Goal: Information Seeking & Learning: Understand process/instructions

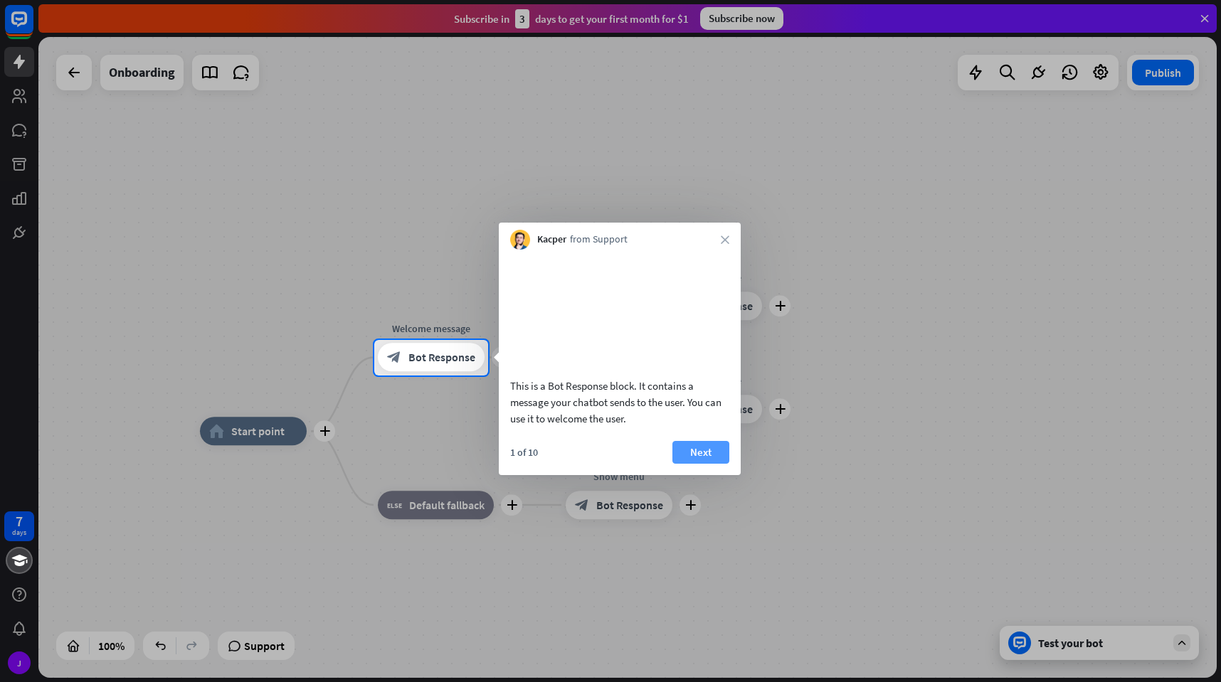
click at [701, 464] on button "Next" at bounding box center [701, 452] width 57 height 23
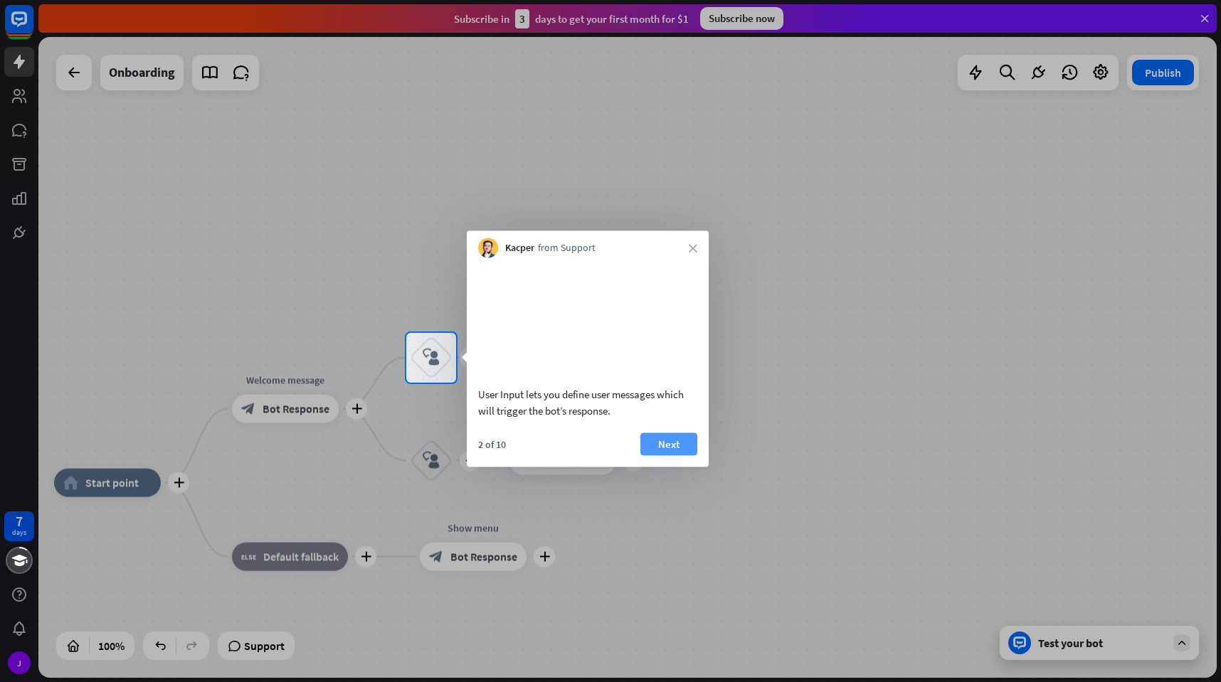
click at [672, 455] on button "Next" at bounding box center [668, 444] width 57 height 23
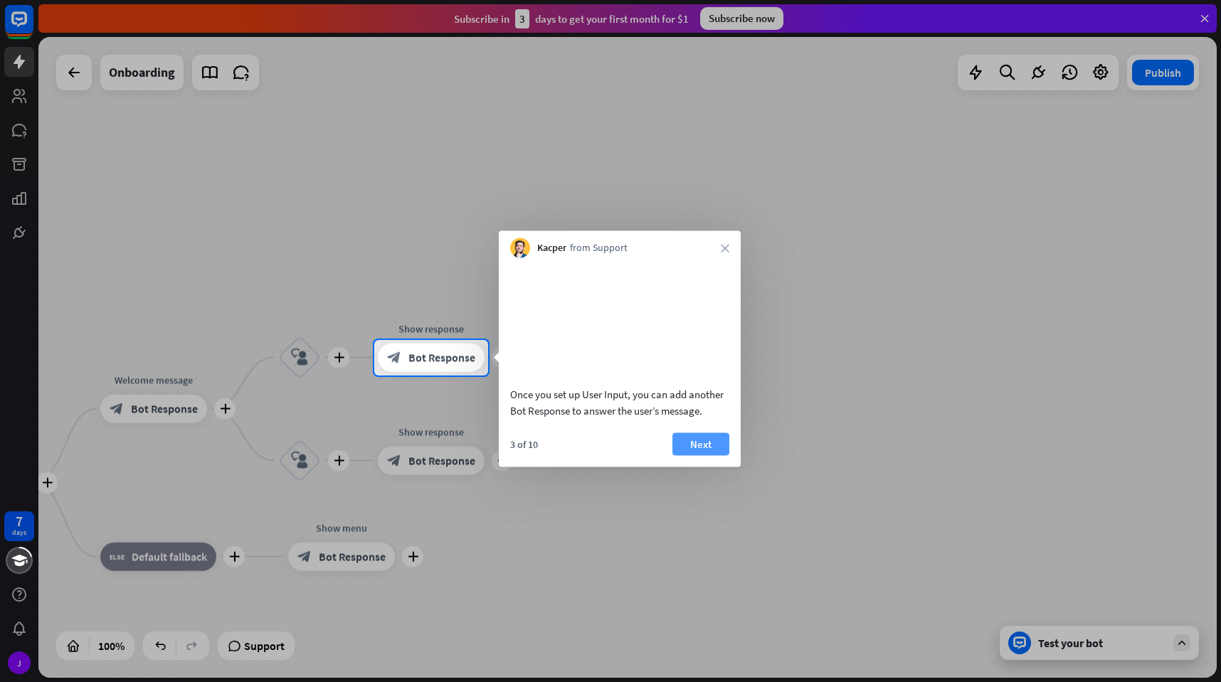
click at [705, 455] on button "Next" at bounding box center [701, 444] width 57 height 23
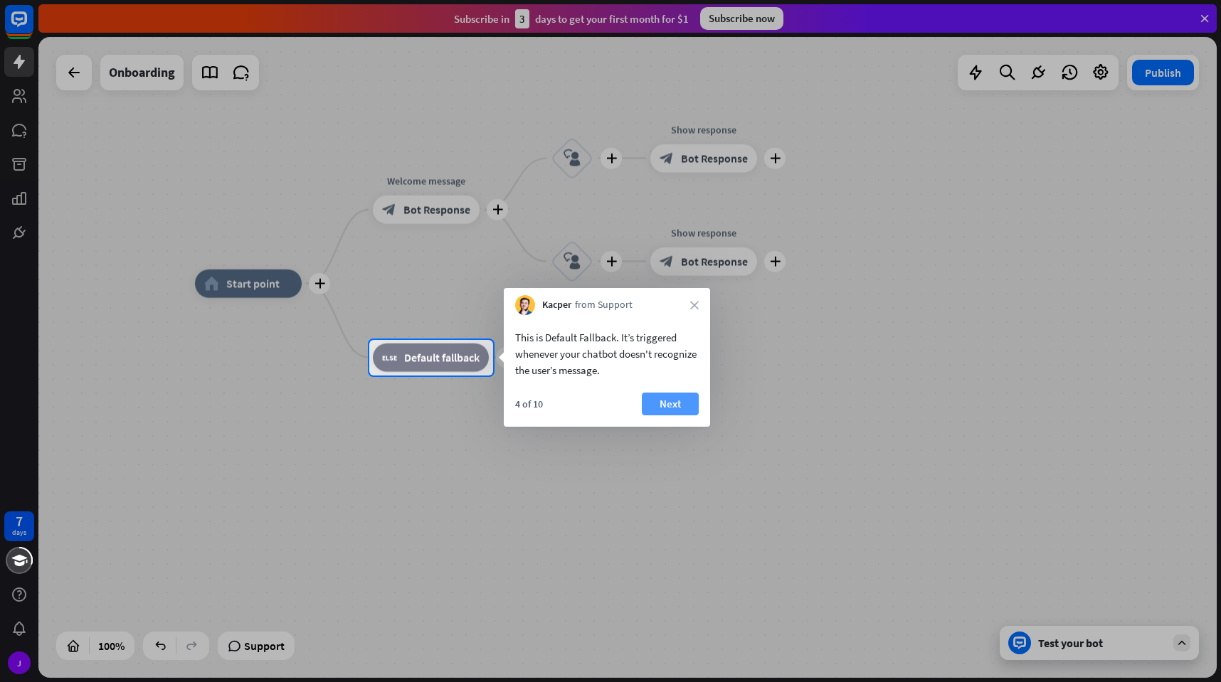
click at [685, 396] on button "Next" at bounding box center [670, 404] width 57 height 23
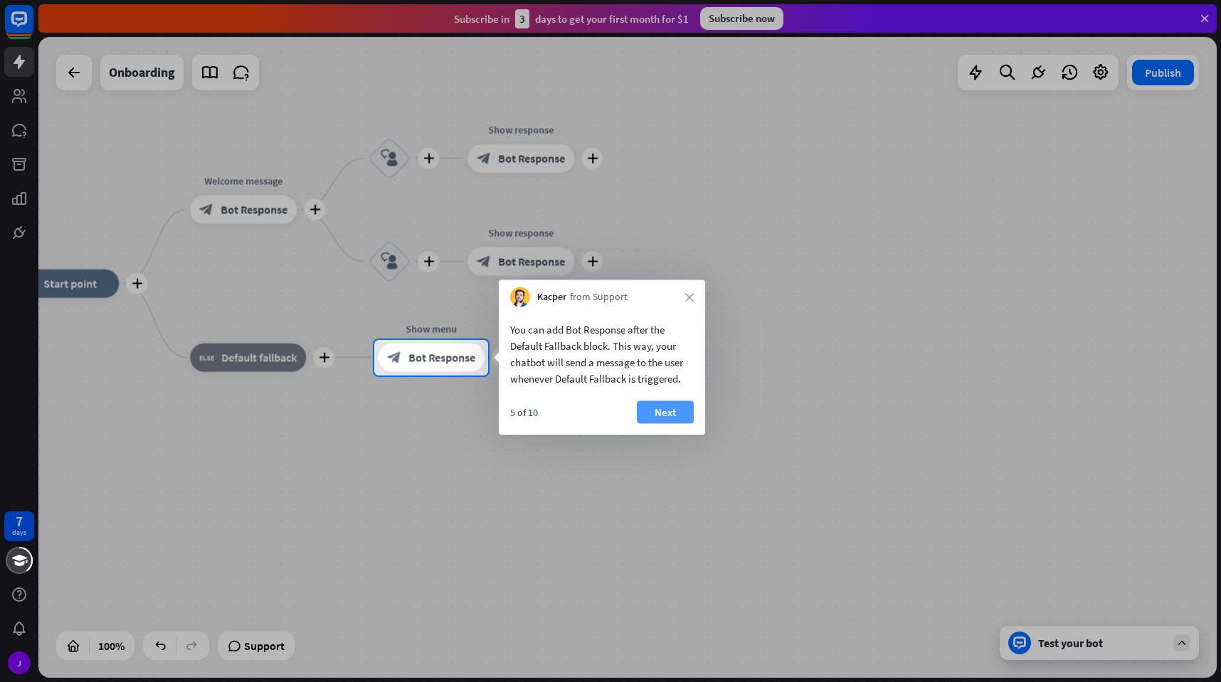
click at [678, 420] on button "Next" at bounding box center [665, 412] width 57 height 23
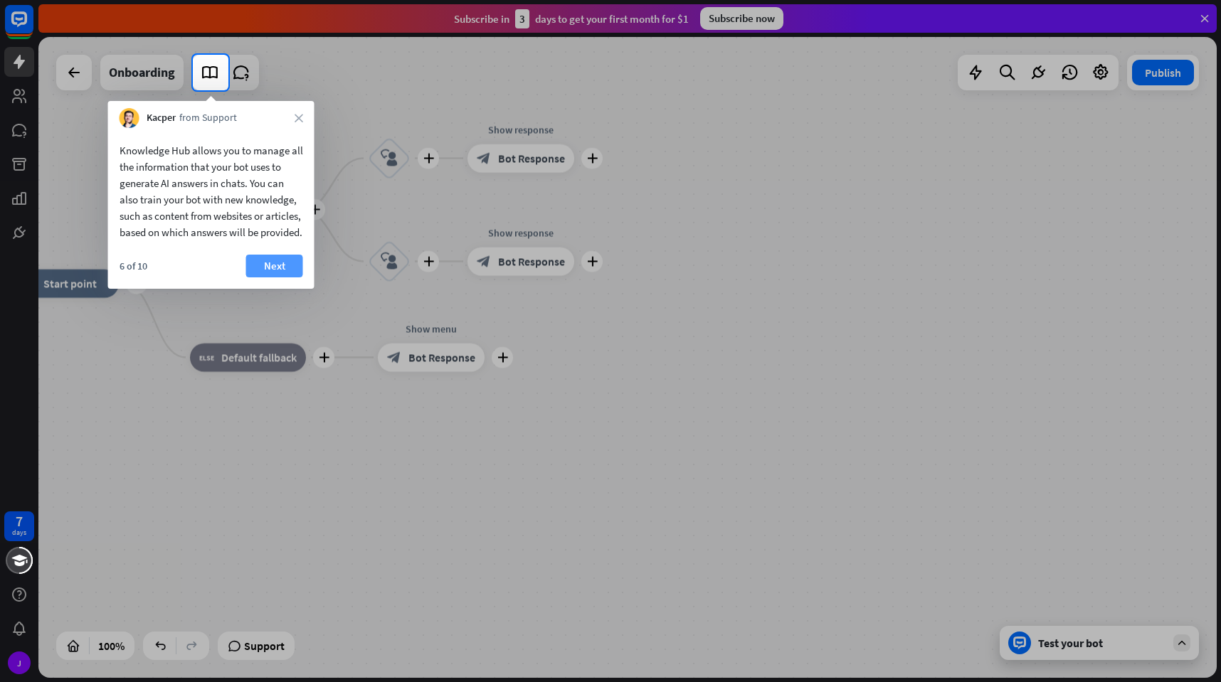
click at [288, 278] on button "Next" at bounding box center [274, 266] width 57 height 23
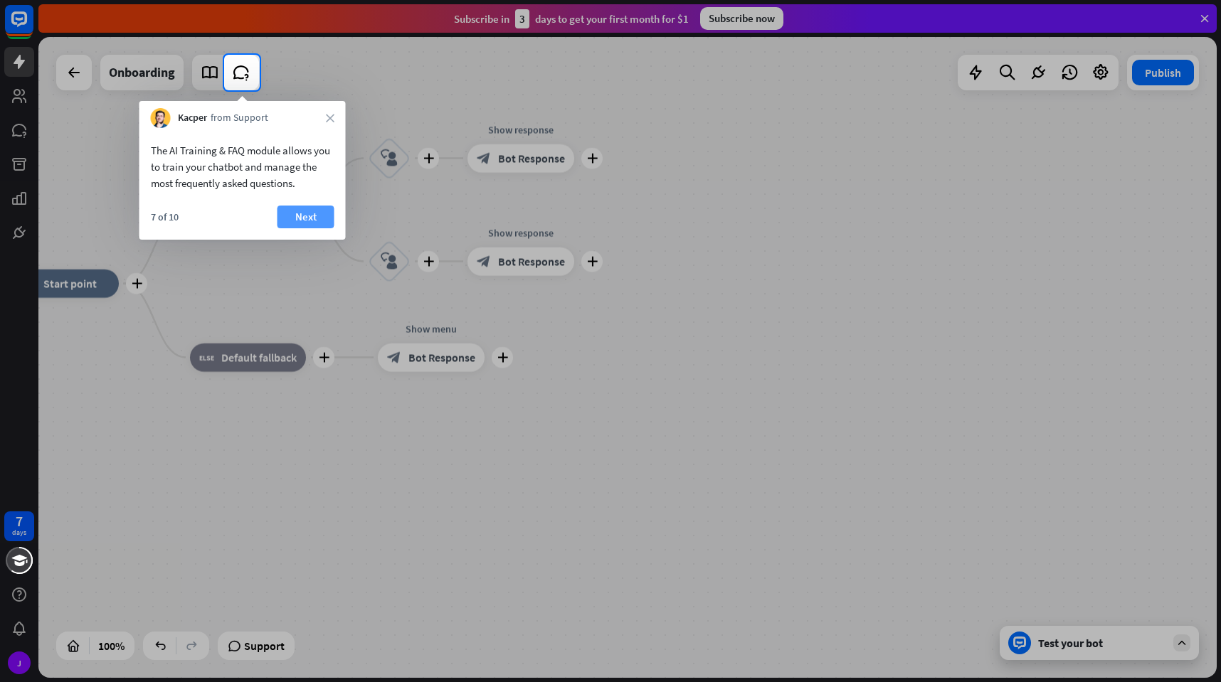
click at [296, 214] on button "Next" at bounding box center [306, 217] width 57 height 23
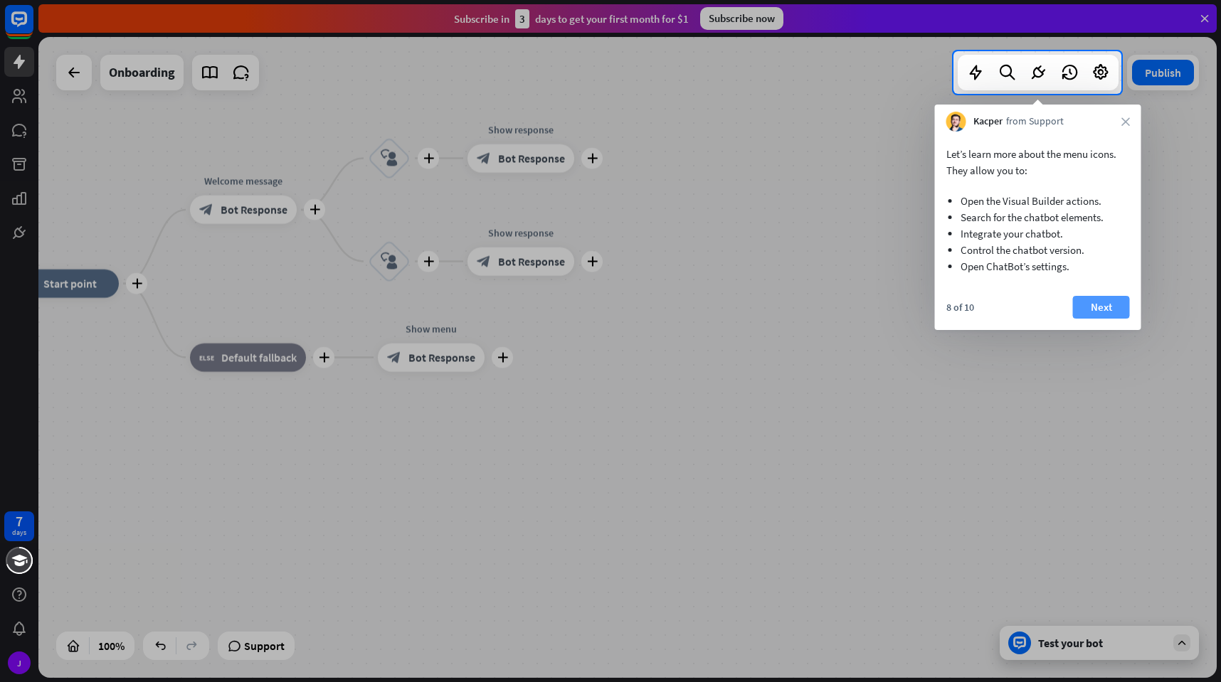
click at [1098, 307] on button "Next" at bounding box center [1101, 307] width 57 height 23
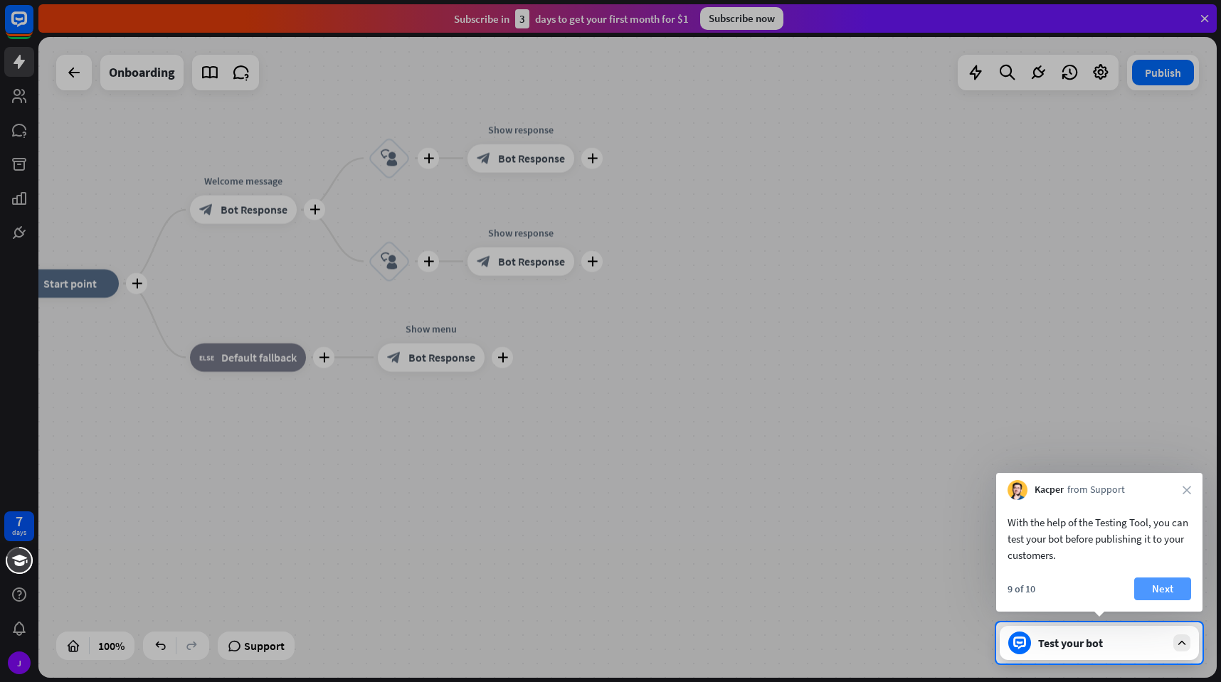
click at [1164, 598] on button "Next" at bounding box center [1162, 589] width 57 height 23
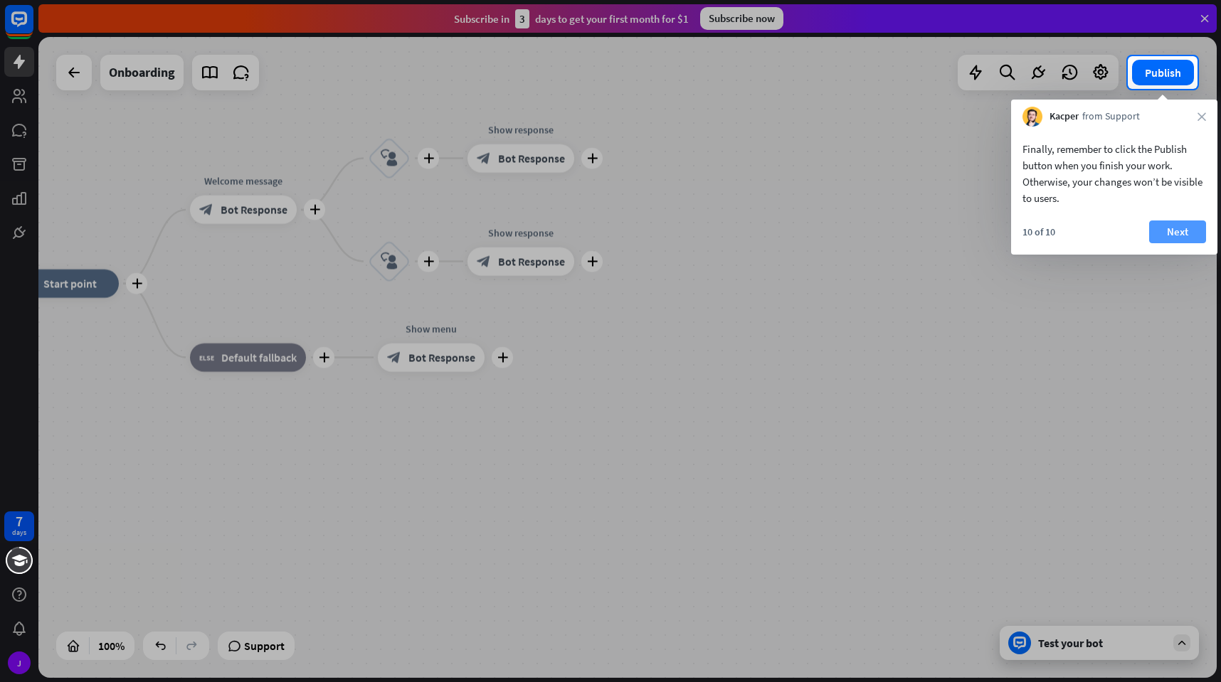
click at [1191, 234] on button "Next" at bounding box center [1177, 232] width 57 height 23
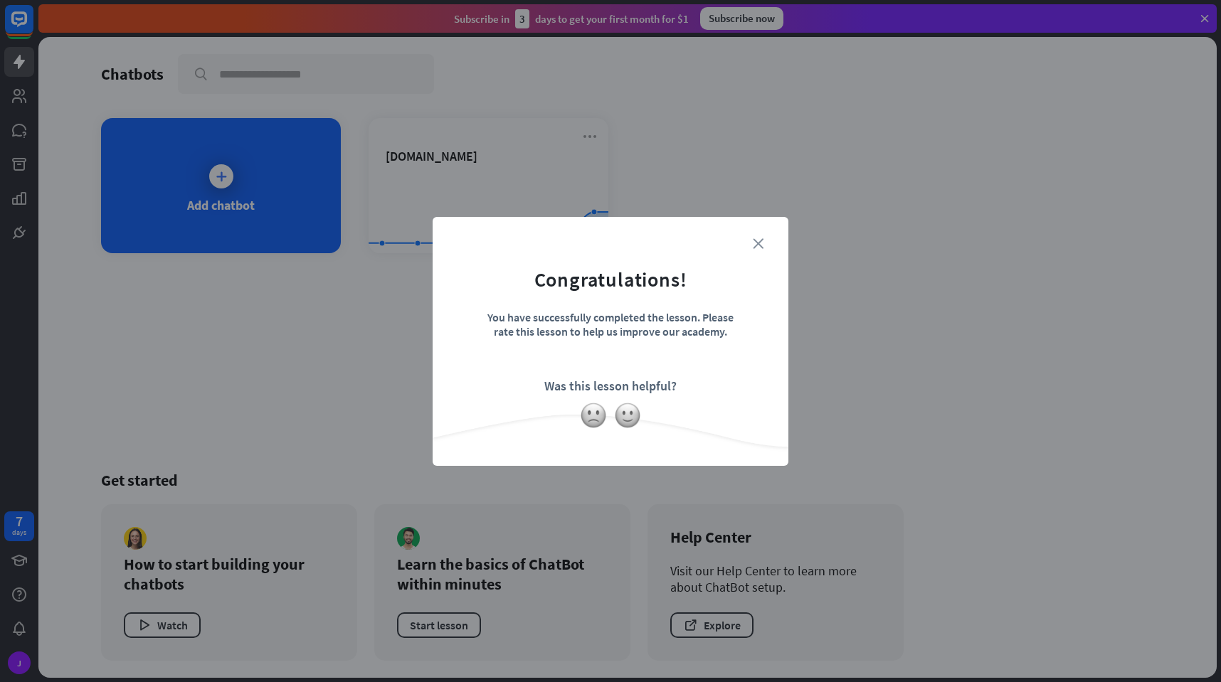
click at [761, 240] on icon "close" at bounding box center [758, 243] width 11 height 11
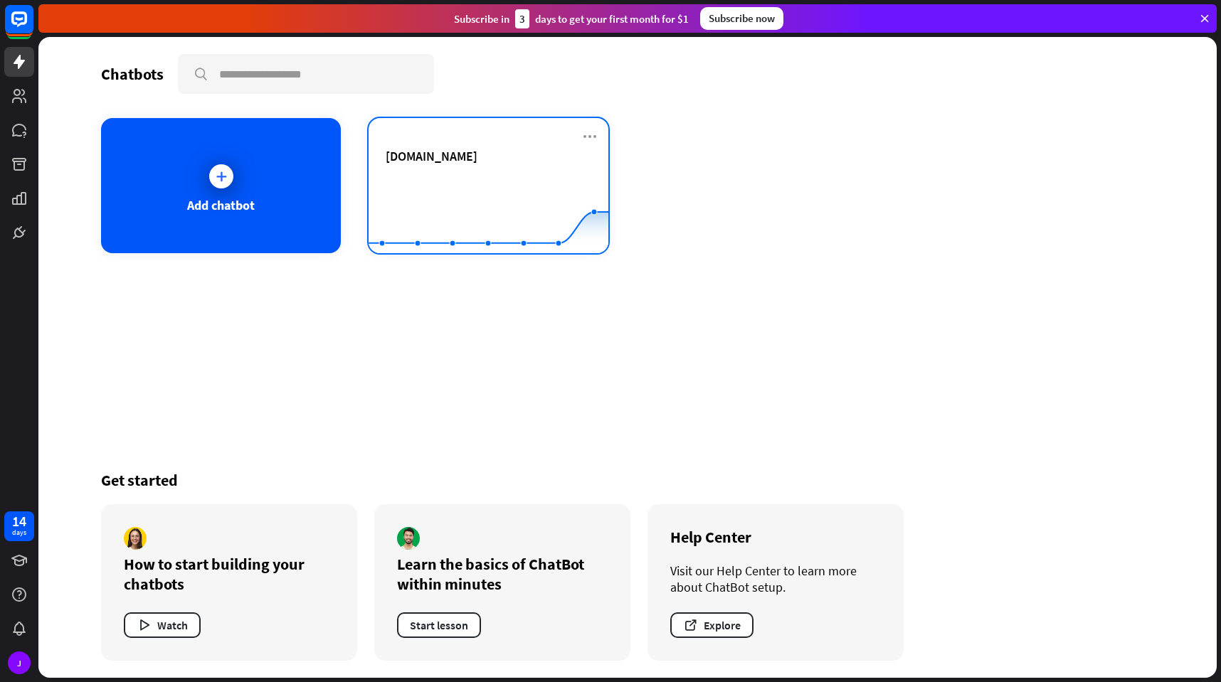
click at [549, 162] on div "[DOMAIN_NAME]" at bounding box center [489, 156] width 206 height 16
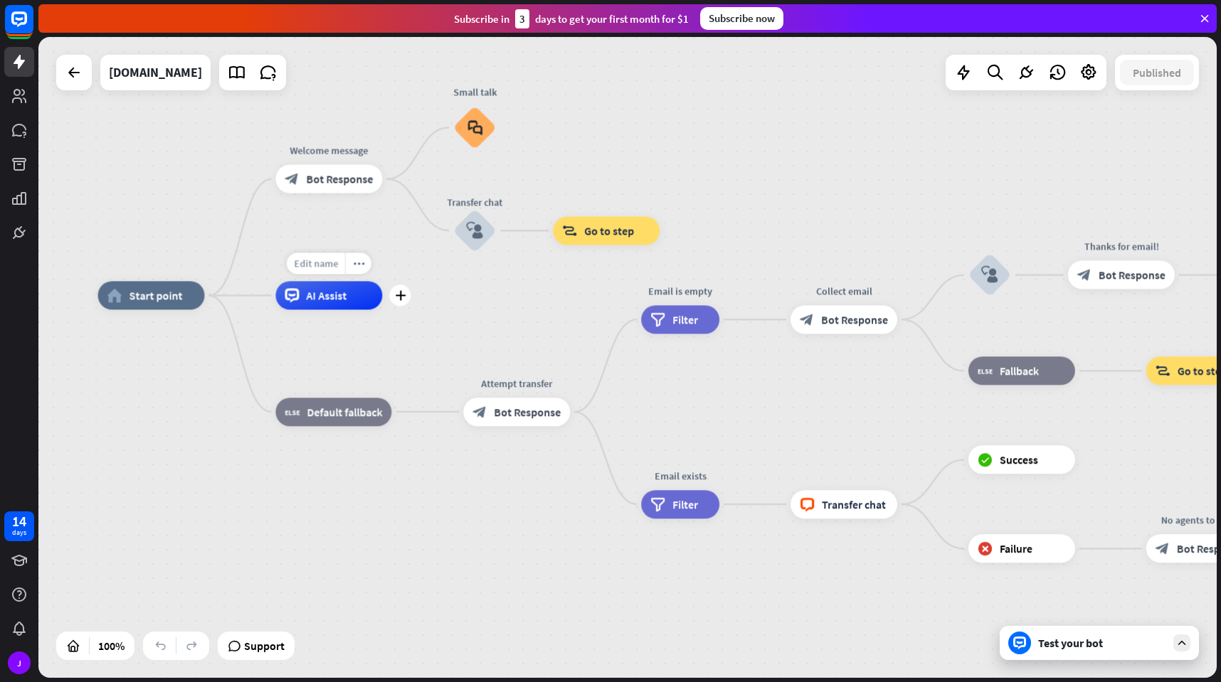
click at [325, 270] on div "Edit name" at bounding box center [316, 263] width 58 height 21
click at [365, 310] on div "plus AI Assist" at bounding box center [328, 295] width 107 height 28
click at [358, 305] on div "AI Assist" at bounding box center [328, 295] width 107 height 28
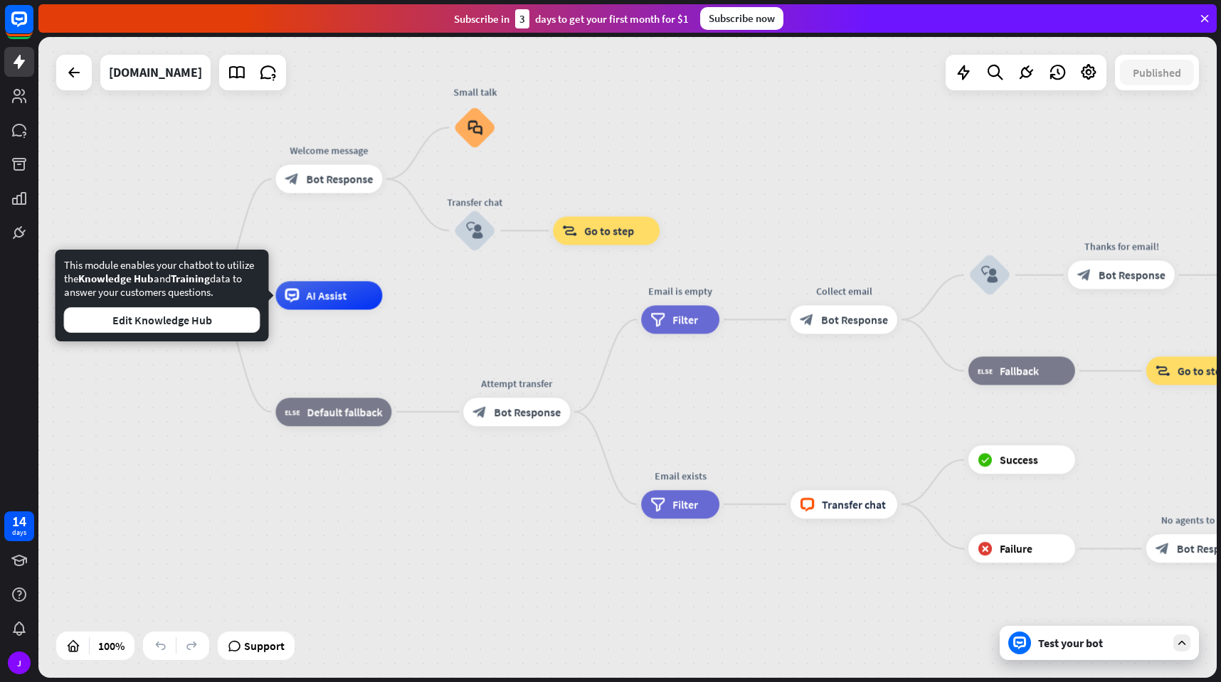
click at [404, 349] on div "home_2 Start point Welcome message block_bot_response Bot Response Small talk b…" at bounding box center [687, 615] width 1178 height 641
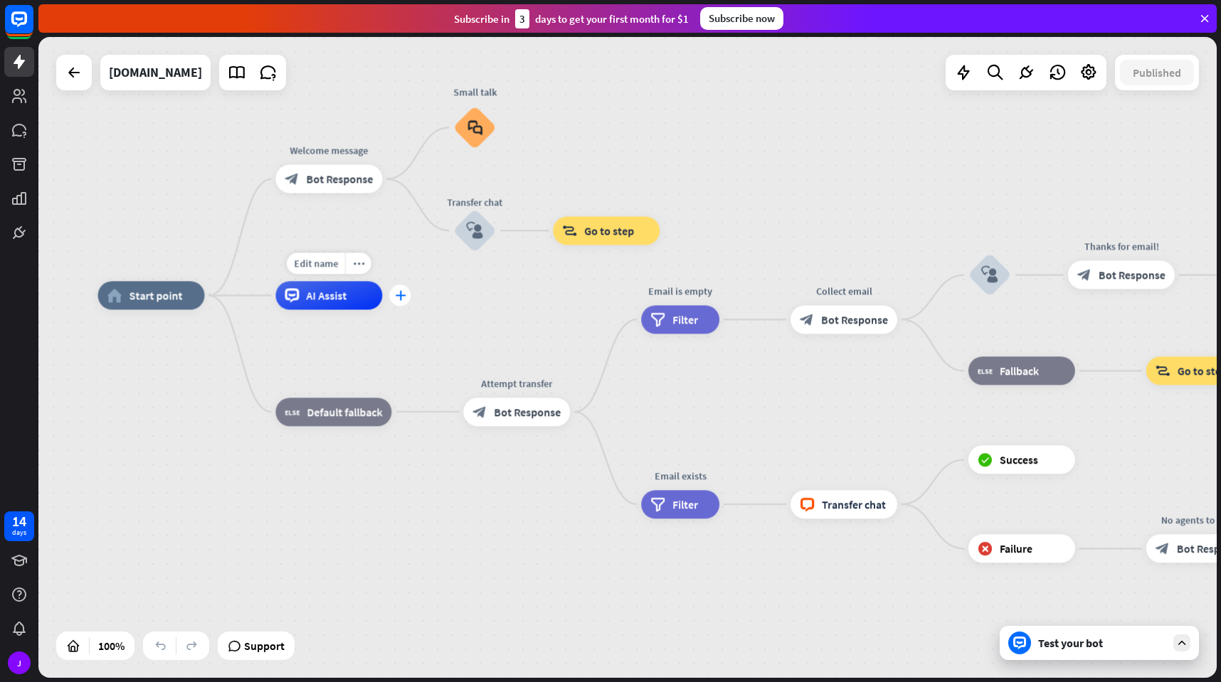
click at [396, 296] on icon "plus" at bounding box center [400, 295] width 11 height 10
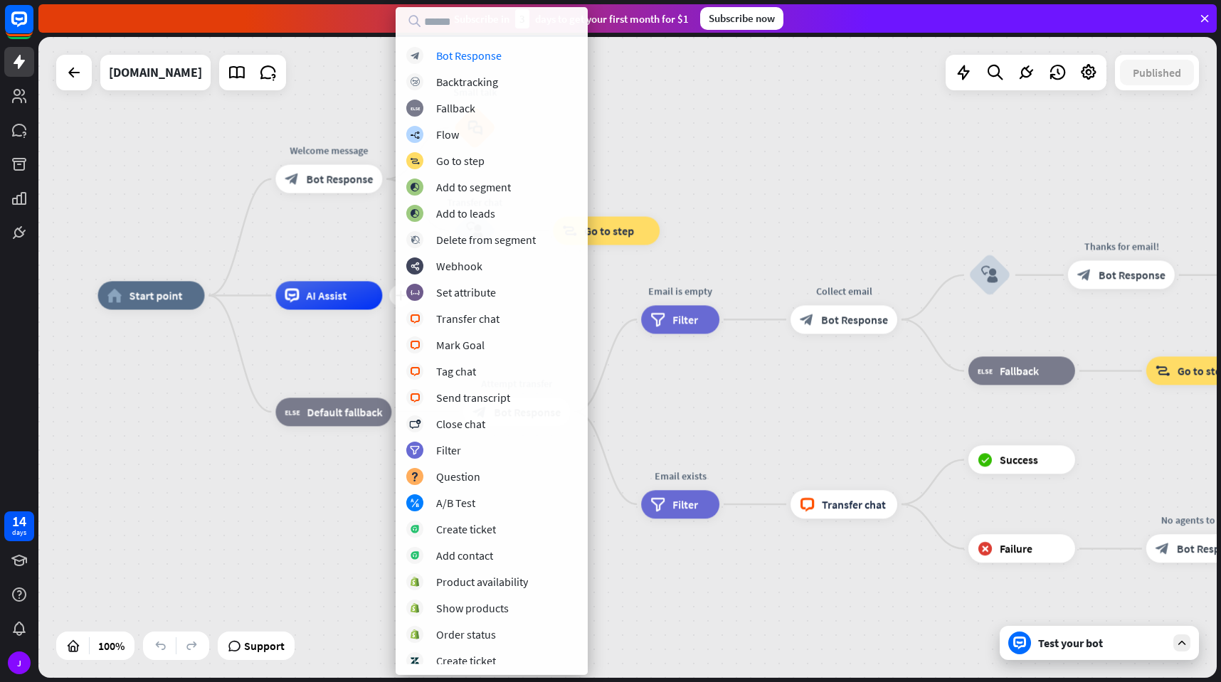
click at [364, 347] on div "home_2 Start point Welcome message block_bot_response Bot Response Small talk b…" at bounding box center [687, 615] width 1178 height 641
